Goal: Task Accomplishment & Management: Complete application form

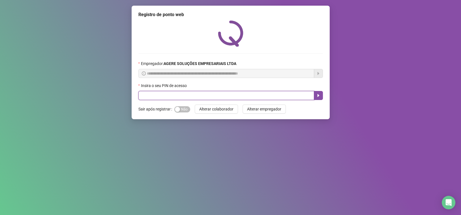
click at [189, 97] on input "text" at bounding box center [226, 95] width 176 height 9
type input "*****"
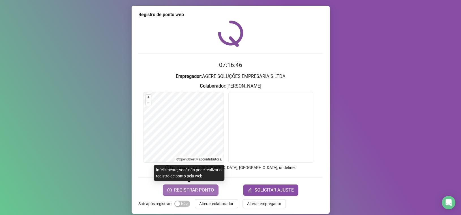
click at [200, 190] on span "REGISTRAR PONTO" at bounding box center [194, 190] width 40 height 7
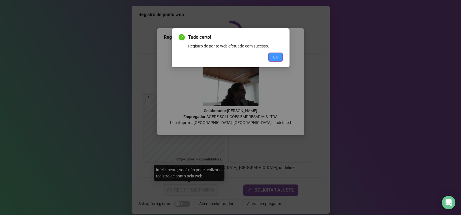
click at [276, 58] on span "OK" at bounding box center [275, 57] width 5 height 6
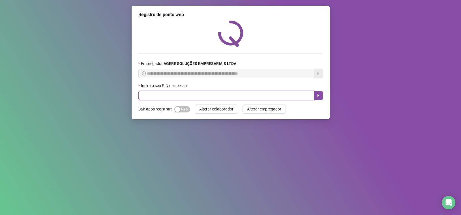
click at [207, 99] on input "text" at bounding box center [226, 95] width 176 height 9
type input "*****"
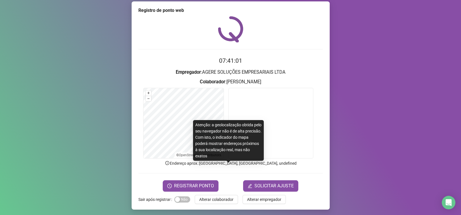
scroll to position [5, 0]
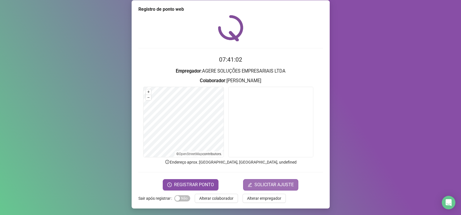
click at [269, 181] on span "SOLICITAR AJUSTE" at bounding box center [273, 184] width 39 height 7
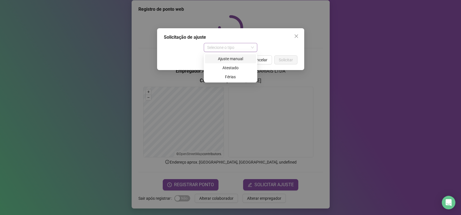
click at [240, 48] on span "Selecione o tipo" at bounding box center [230, 47] width 47 height 8
click at [234, 67] on div "Atestado" at bounding box center [230, 68] width 44 height 6
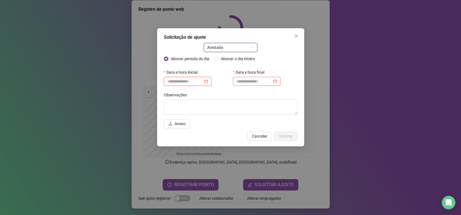
click at [177, 82] on input at bounding box center [185, 81] width 36 height 6
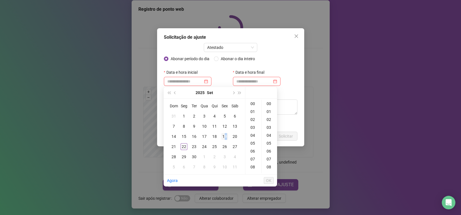
click at [226, 137] on div "19" at bounding box center [224, 136] width 7 height 7
click at [253, 119] on div "15" at bounding box center [253, 117] width 14 height 8
type input "**********"
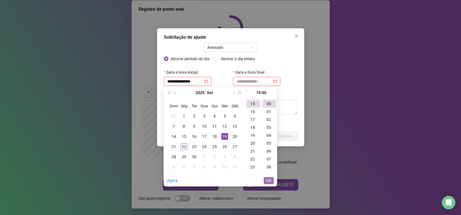
click at [270, 182] on span "OK" at bounding box center [268, 181] width 5 height 6
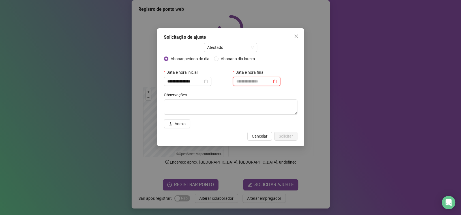
click at [264, 83] on input at bounding box center [254, 81] width 36 height 6
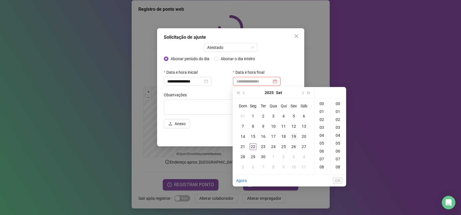
click at [293, 135] on div "19" at bounding box center [293, 136] width 7 height 7
click at [321, 144] on div "16" at bounding box center [322, 144] width 14 height 8
click at [321, 103] on div "16" at bounding box center [322, 104] width 14 height 8
type input "**********"
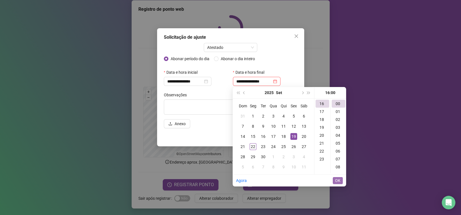
click at [336, 178] on span "OK" at bounding box center [337, 181] width 5 height 6
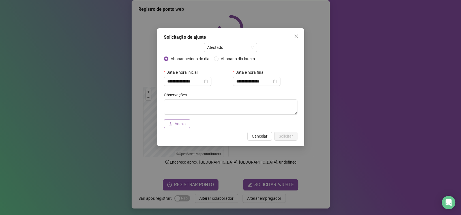
click at [174, 126] on span "Anexo" at bounding box center [179, 124] width 11 height 6
click at [181, 126] on span "Anexo" at bounding box center [179, 124] width 11 height 6
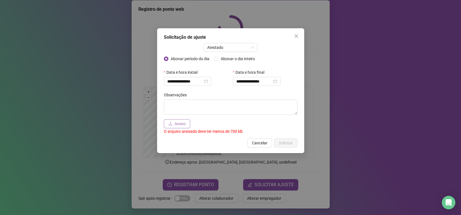
click at [185, 124] on span "Anexo" at bounding box center [179, 124] width 11 height 6
